Goal: Communication & Community: Ask a question

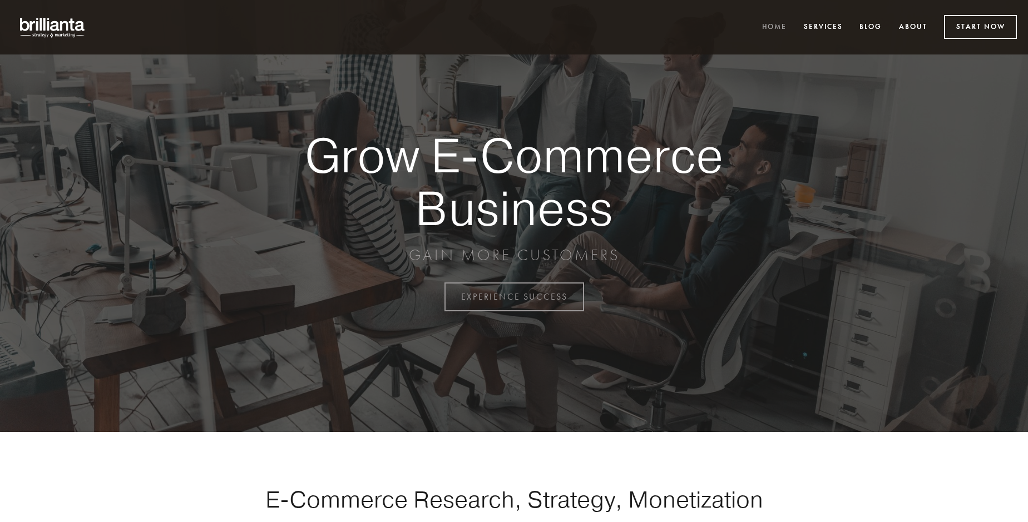
scroll to position [2916, 0]
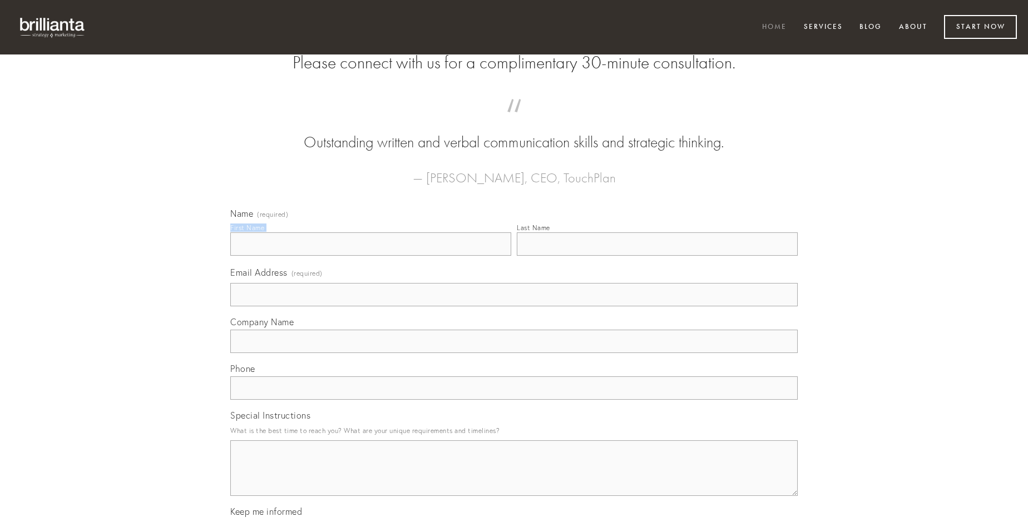
type input "[PERSON_NAME]"
click at [657, 256] on input "Last Name" at bounding box center [657, 244] width 281 height 23
type input "[PERSON_NAME]"
click at [514, 307] on input "Email Address (required)" at bounding box center [513, 294] width 567 height 23
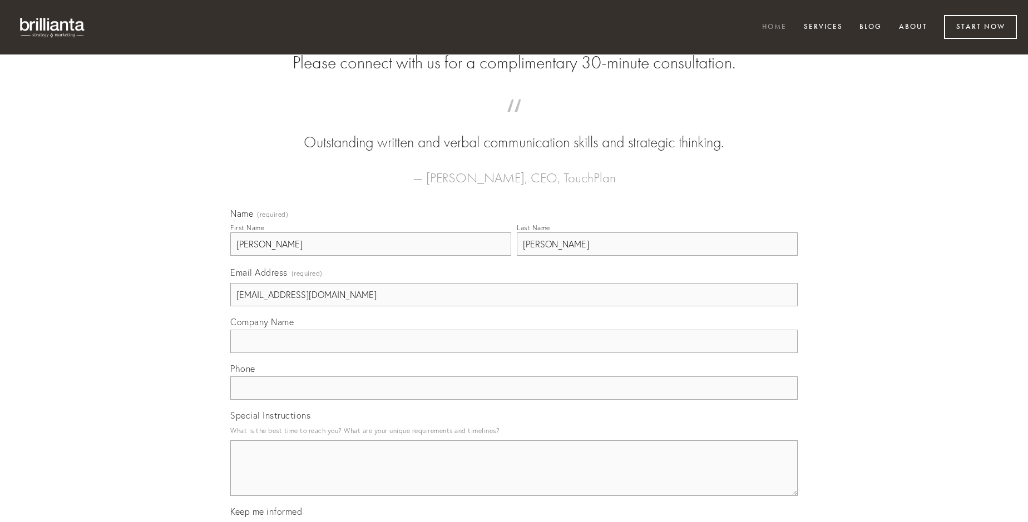
type input "[EMAIL_ADDRESS][DOMAIN_NAME]"
click at [514, 353] on input "Company Name" at bounding box center [513, 341] width 567 height 23
type input "conor"
click at [514, 400] on input "text" at bounding box center [513, 388] width 567 height 23
click at [514, 478] on textarea "Special Instructions" at bounding box center [513, 469] width 567 height 56
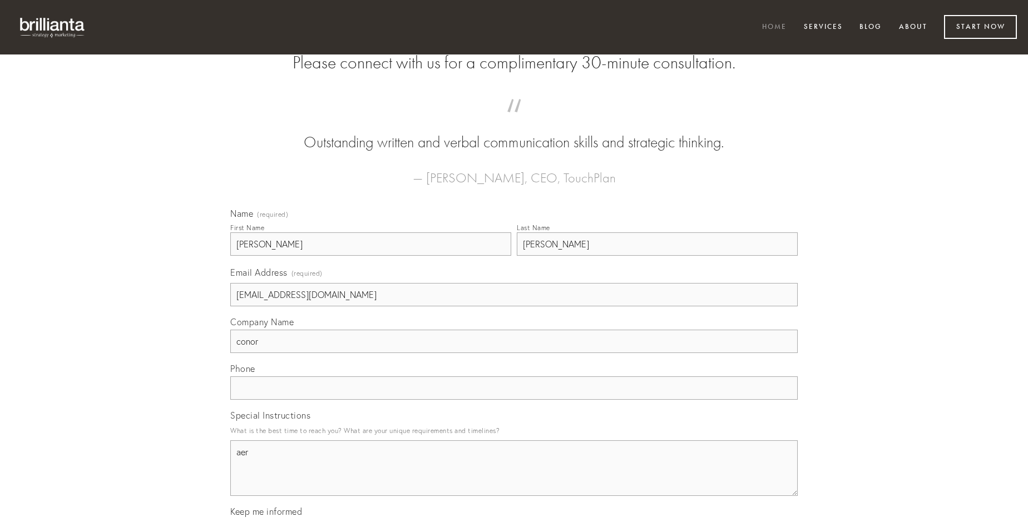
type textarea "aer"
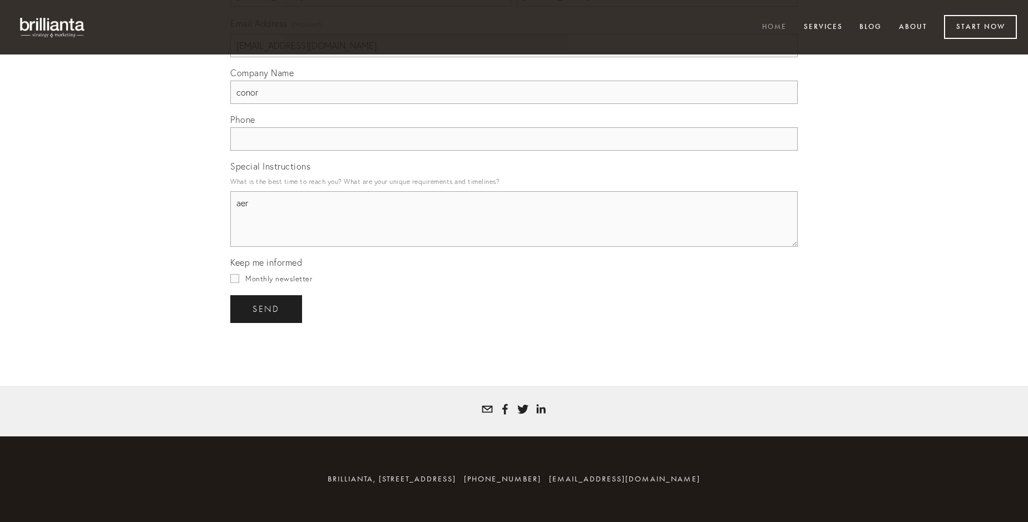
click at [267, 309] on span "send" at bounding box center [266, 309] width 27 height 10
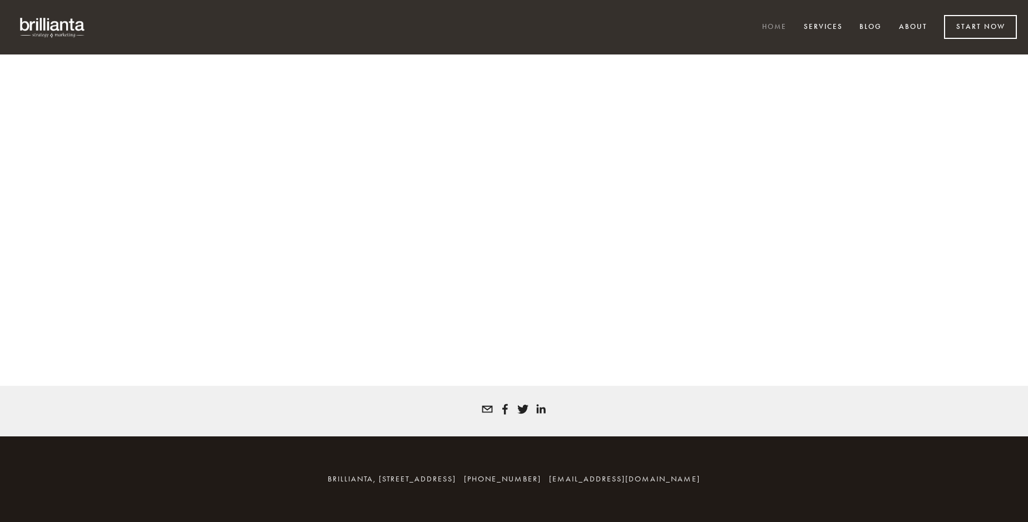
scroll to position [2901, 0]
